Goal: Task Accomplishment & Management: Manage account settings

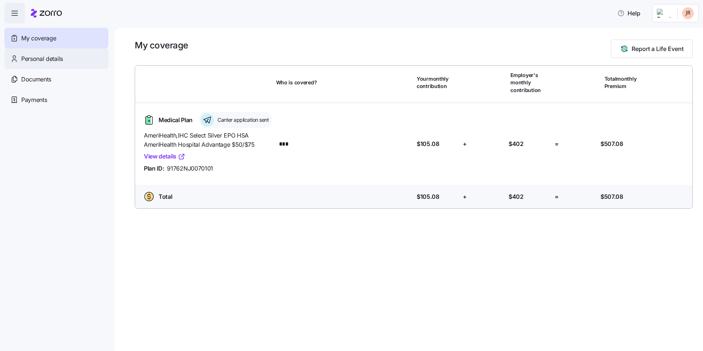
click at [56, 58] on span "Personal details" at bounding box center [42, 58] width 42 height 9
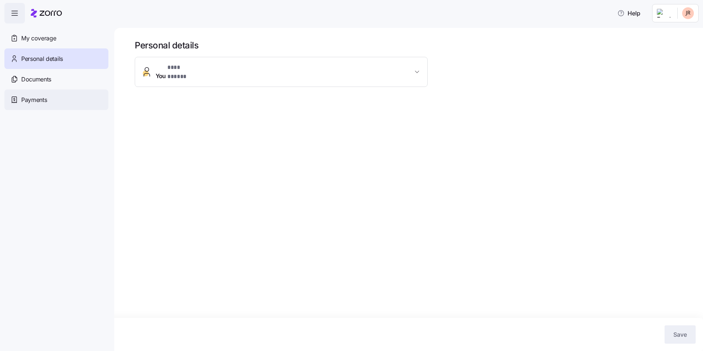
click at [50, 96] on div "Payments" at bounding box center [56, 99] width 104 height 21
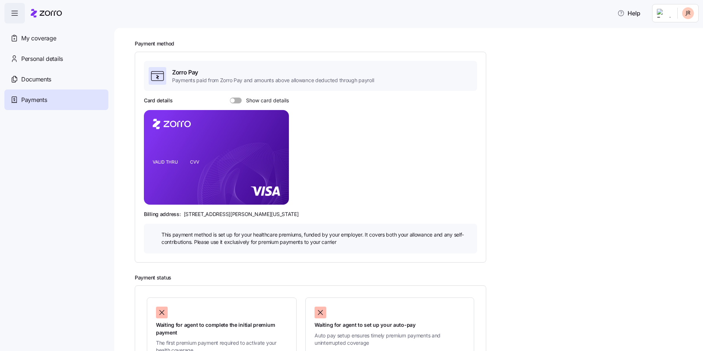
scroll to position [37, 0]
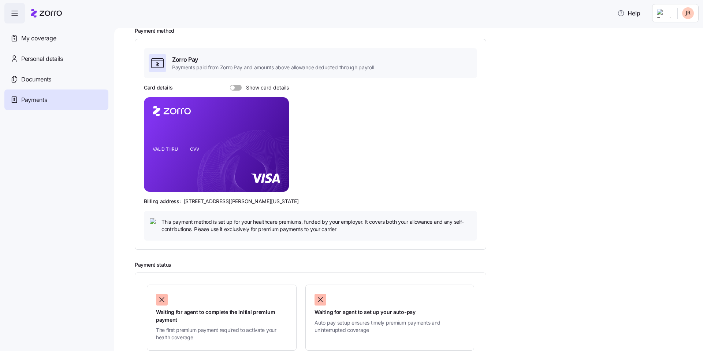
click at [242, 86] on span "Show card details" at bounding box center [265, 88] width 47 height 6
click at [230, 85] on input "Show card details" at bounding box center [230, 85] width 0 height 0
